Goal: Use online tool/utility: Utilize a website feature to perform a specific function

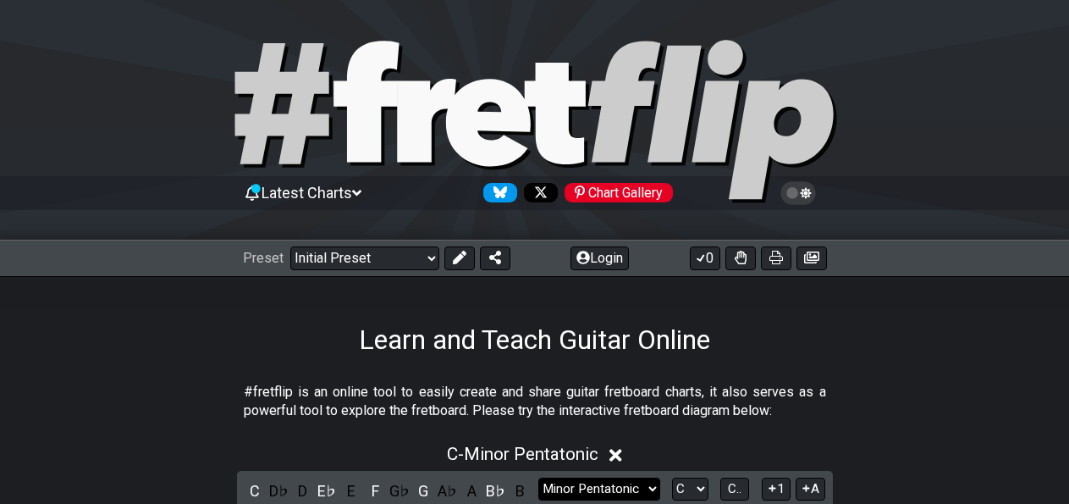
scroll to position [264, 0]
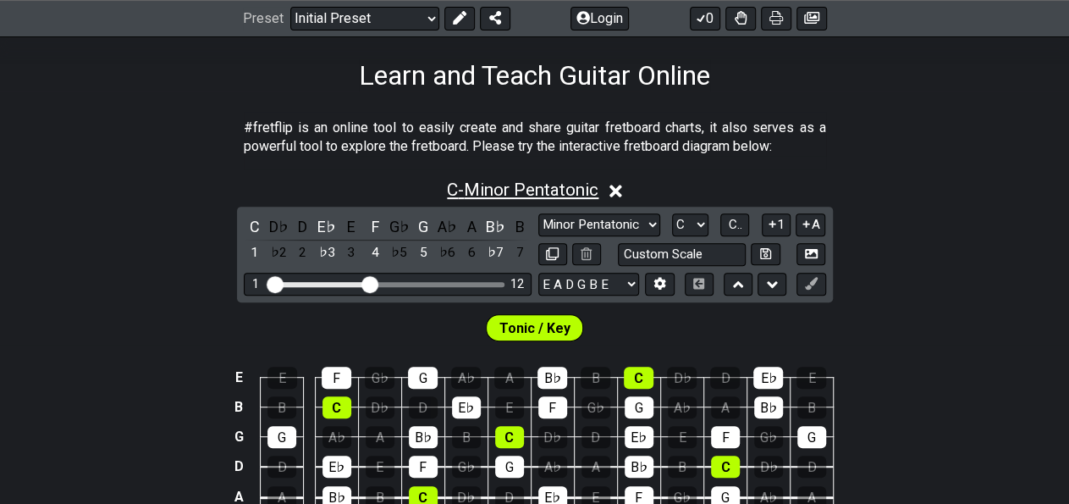
click at [531, 192] on span "C - Minor Pentatonic" at bounding box center [523, 189] width 152 height 20
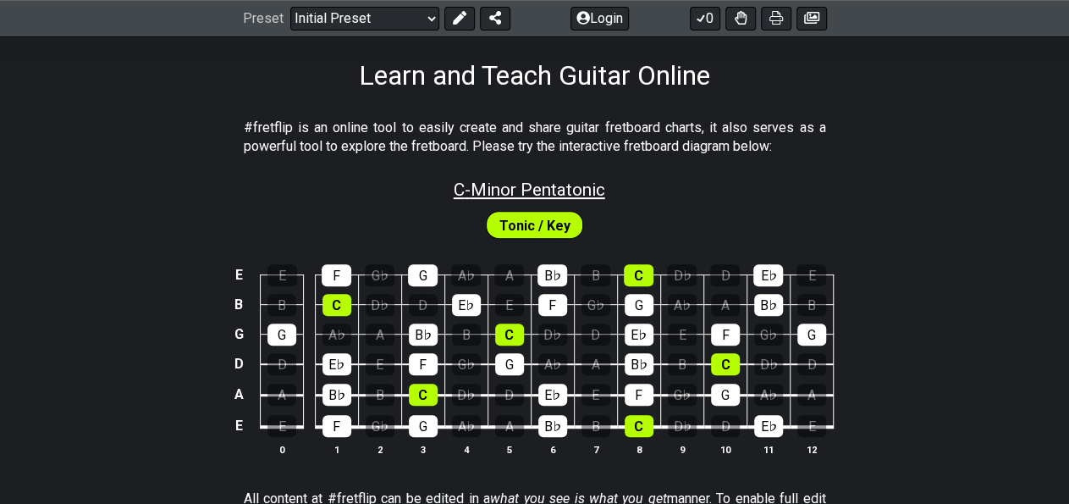
click at [530, 194] on span "C - Minor Pentatonic" at bounding box center [530, 189] width 152 height 20
select select "C"
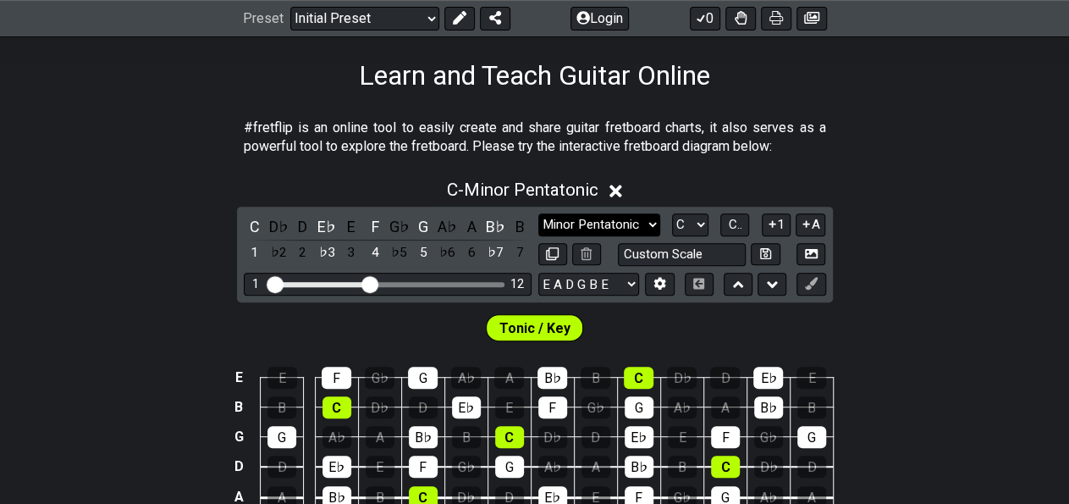
click at [538, 213] on select "Minor Pentatonic Click to edit Minor Pentatonic Major Pentatonic Minor Blues Ma…" at bounding box center [599, 224] width 122 height 23
select select "Major Pentatonic"
click option "Major Pentatonic" at bounding box center [0, 0] width 0 height 0
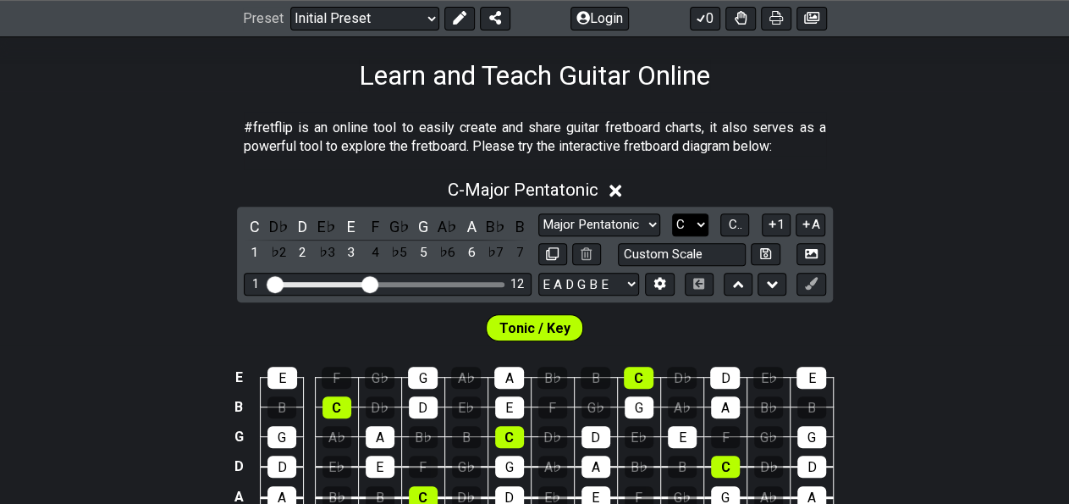
click at [672, 213] on select "A♭ A A♯ B♭ B C C♯ D♭ D D♯ E♭ E F F♯ G♭ G G♯" at bounding box center [690, 224] width 36 height 23
select select "B"
click option "B" at bounding box center [0, 0] width 0 height 0
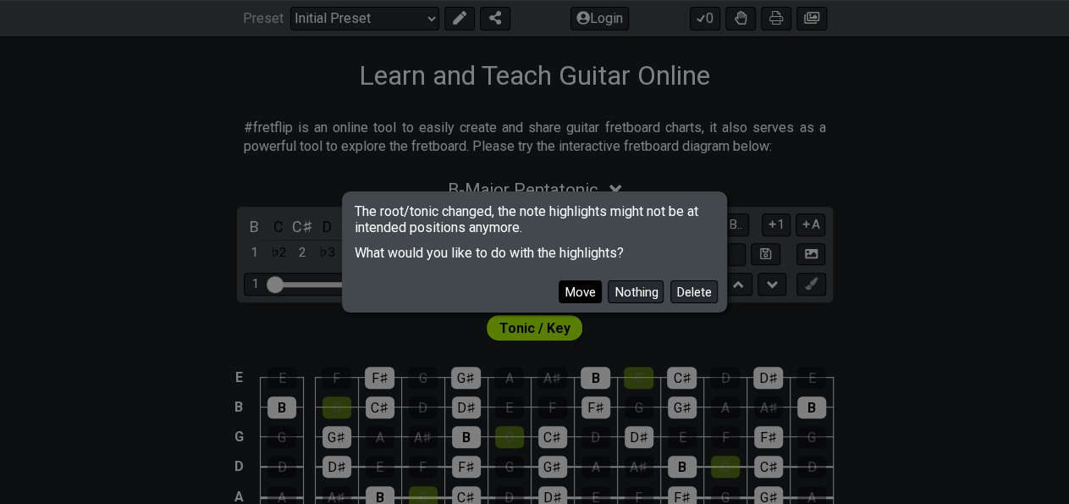
click at [602, 294] on button "Move" at bounding box center [580, 291] width 43 height 23
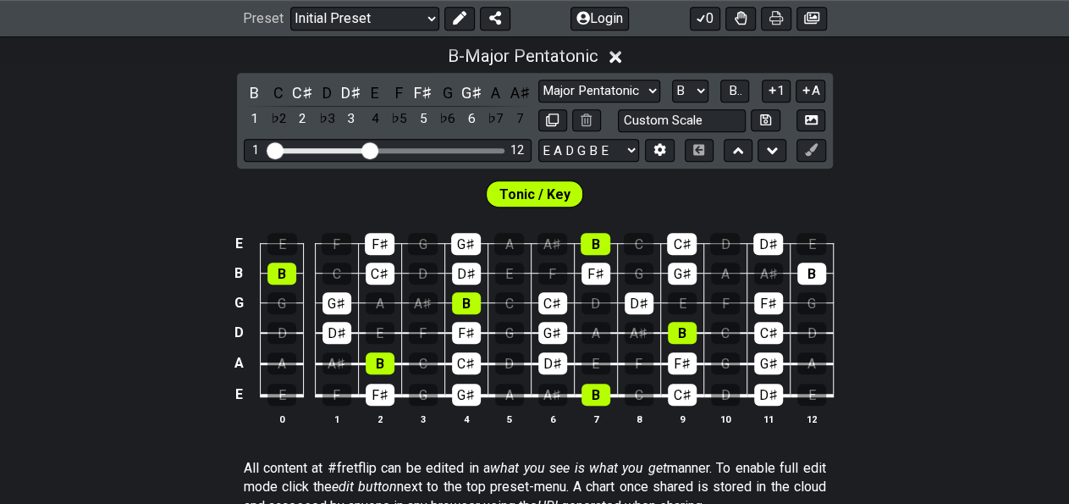
scroll to position [440, 0]
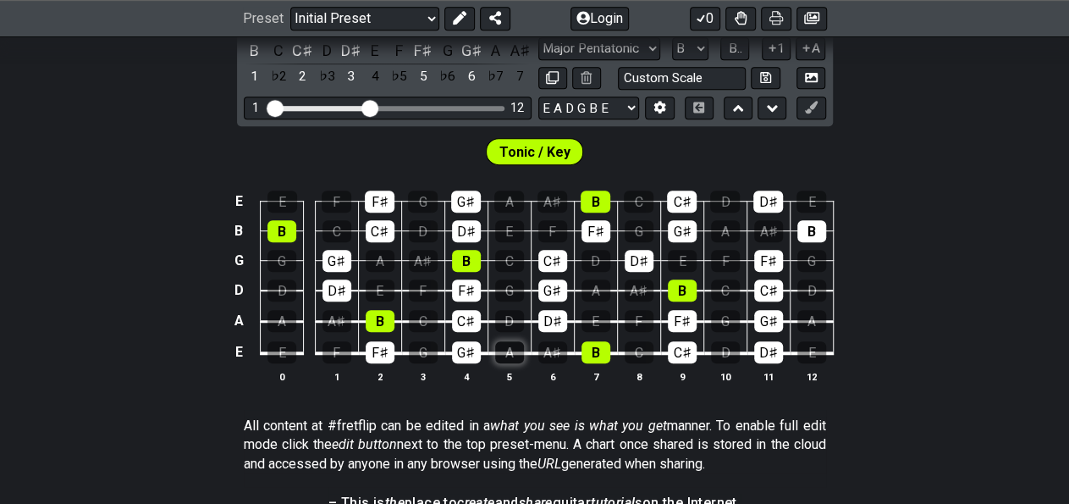
click at [511, 350] on div "A" at bounding box center [509, 352] width 29 height 22
click at [594, 318] on div "E" at bounding box center [596, 321] width 29 height 22
click at [592, 286] on div "A" at bounding box center [596, 290] width 29 height 22
click at [643, 262] on div "D♯" at bounding box center [639, 261] width 29 height 22
click at [515, 229] on div "E" at bounding box center [509, 231] width 29 height 22
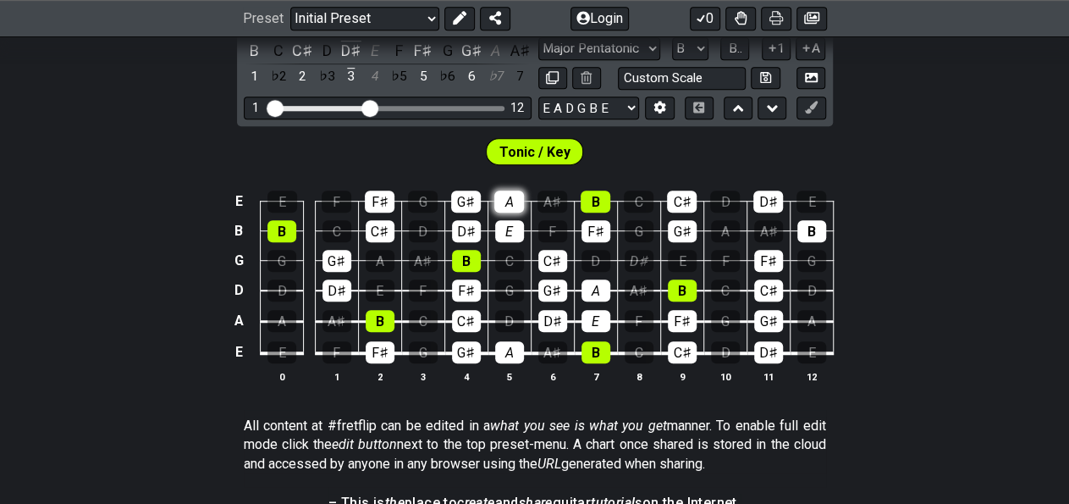
click at [519, 194] on div "A" at bounding box center [509, 202] width 30 height 22
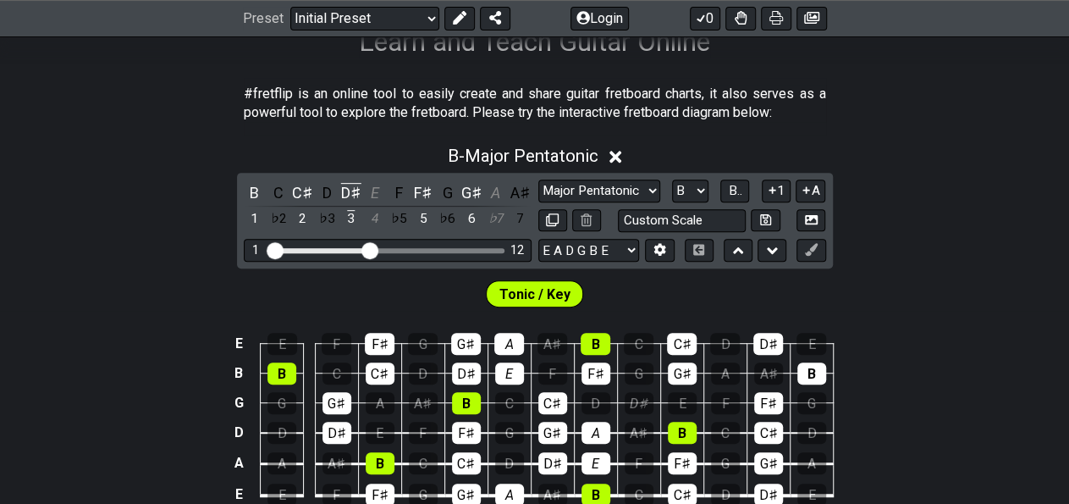
scroll to position [264, 0]
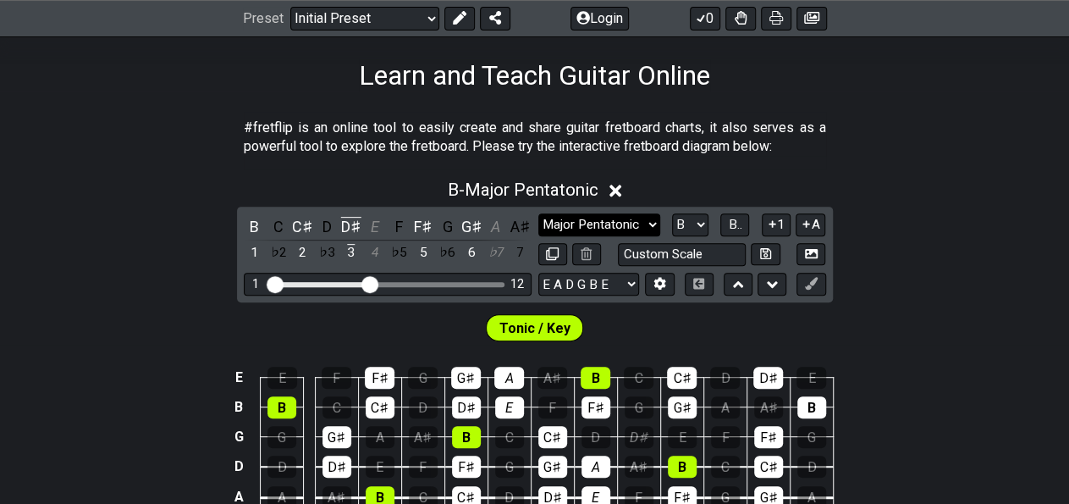
click at [538, 213] on select "Minor Pentatonic Click to edit Minor Pentatonic Major Pentatonic Minor Blues Ma…" at bounding box center [599, 224] width 122 height 23
click option "Minor Pentatonic" at bounding box center [0, 0] width 0 height 0
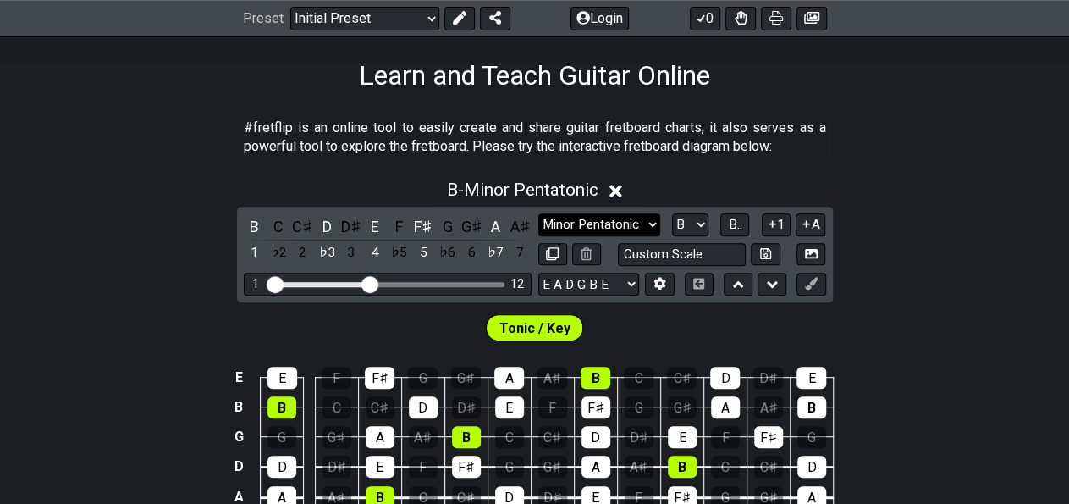
click at [538, 213] on select "Minor Pentatonic Click to edit Minor Pentatonic Major Pentatonic Minor Blues Ma…" at bounding box center [599, 224] width 122 height 23
select select "Major Pentatonic"
click option "Major Pentatonic" at bounding box center [0, 0] width 0 height 0
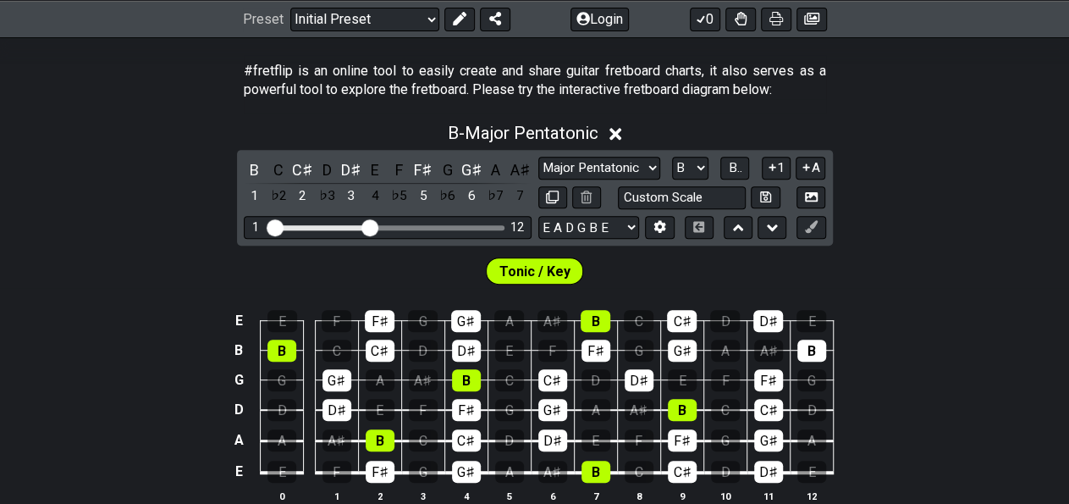
scroll to position [352, 0]
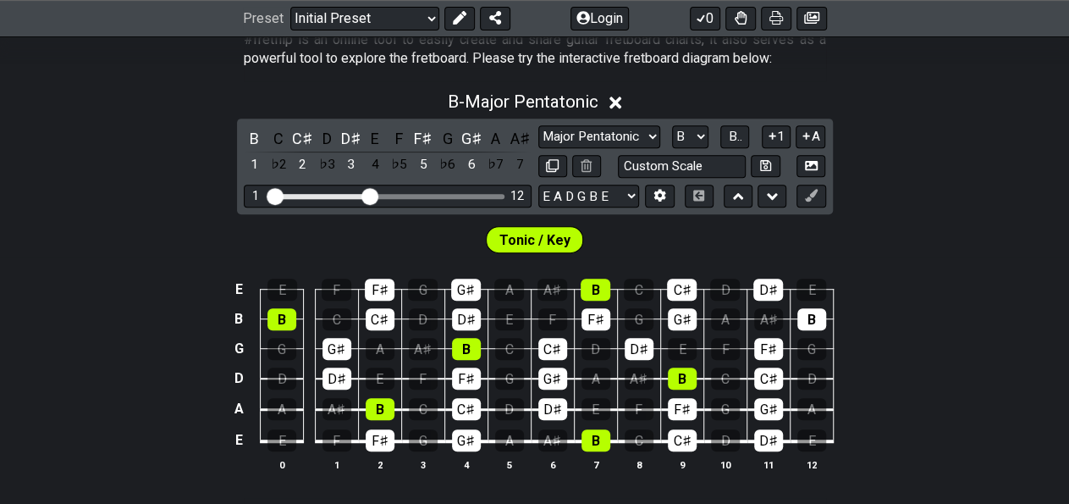
click at [1013, 230] on div "Tonic / Key" at bounding box center [534, 235] width 1069 height 42
click at [988, 47] on section "#fretflip is an online tool to easily create and share guitar fretboard charts,…" at bounding box center [534, 53] width 1069 height 58
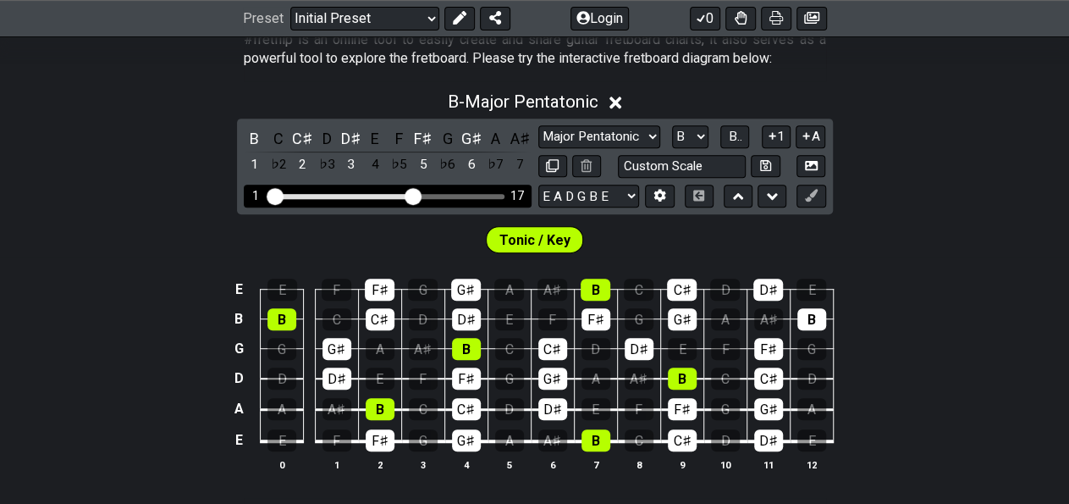
drag, startPoint x: 371, startPoint y: 192, endPoint x: 414, endPoint y: 197, distance: 43.5
click at [409, 195] on input "Visible fret range" at bounding box center [388, 195] width 240 height 0
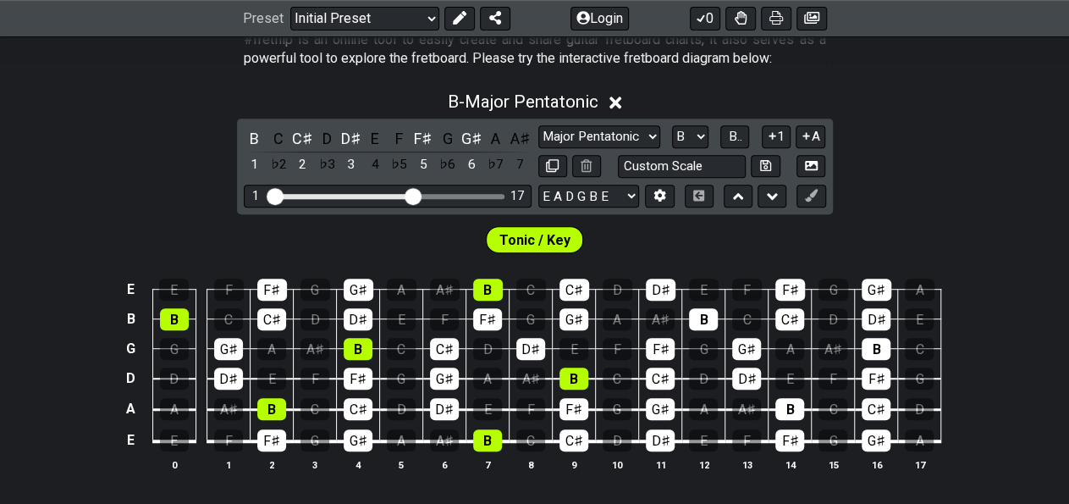
click at [157, 122] on div "B - Major Pentatonic B C C♯ D D♯ E F F♯ G G♯ A A♯ 1 ♭2 2 ♭3 3 4 ♭5 5 ♭6 6 ♭7 7 …" at bounding box center [534, 287] width 1069 height 413
